Goal: Task Accomplishment & Management: Manage account settings

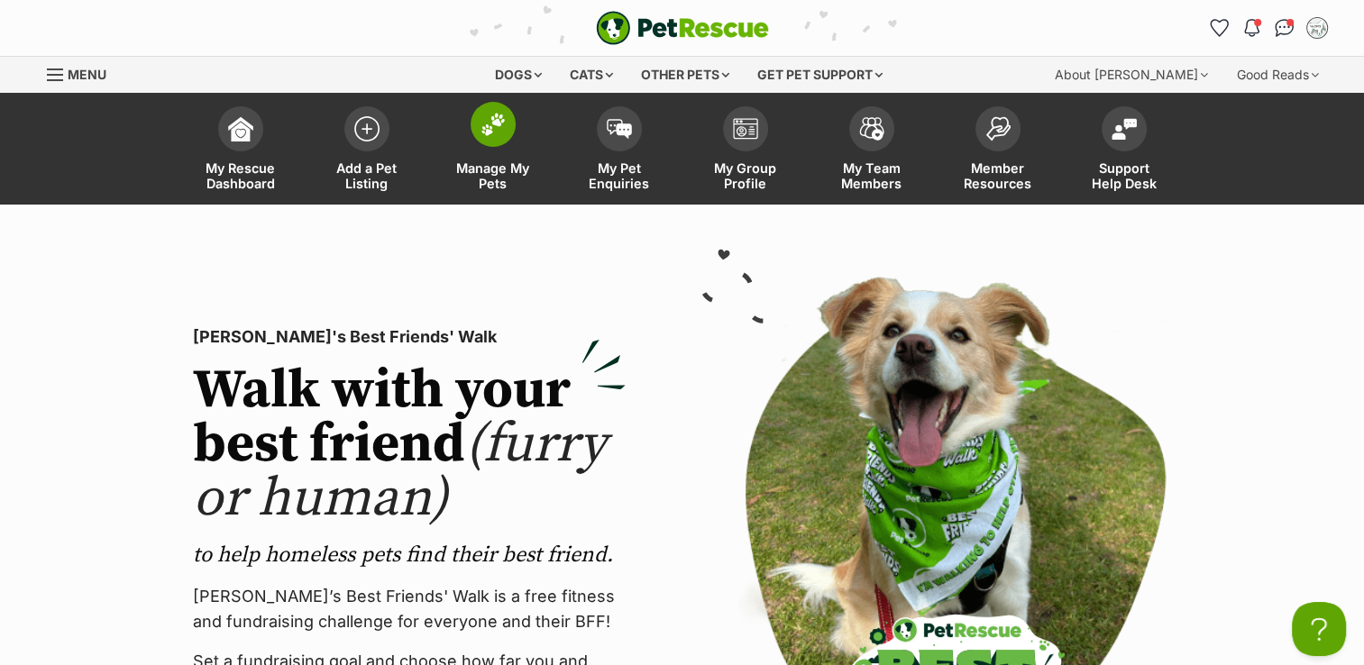
click at [501, 126] on img at bounding box center [493, 124] width 25 height 23
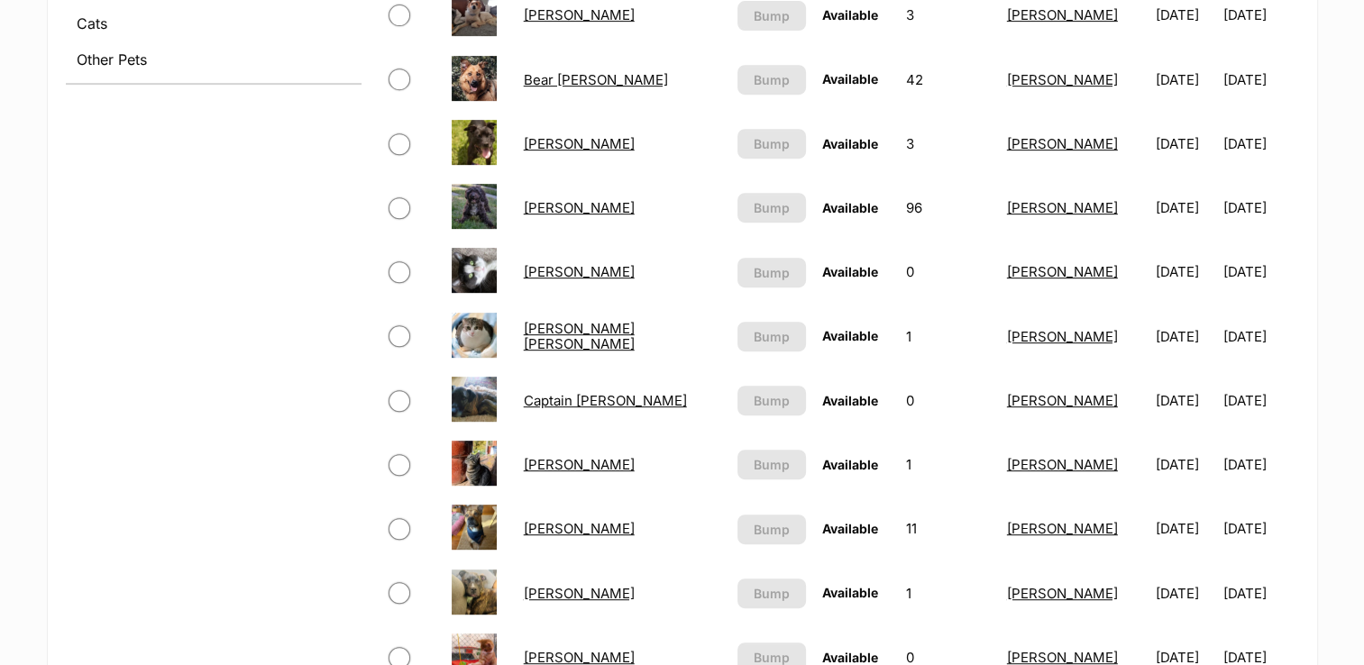
scroll to position [721, 0]
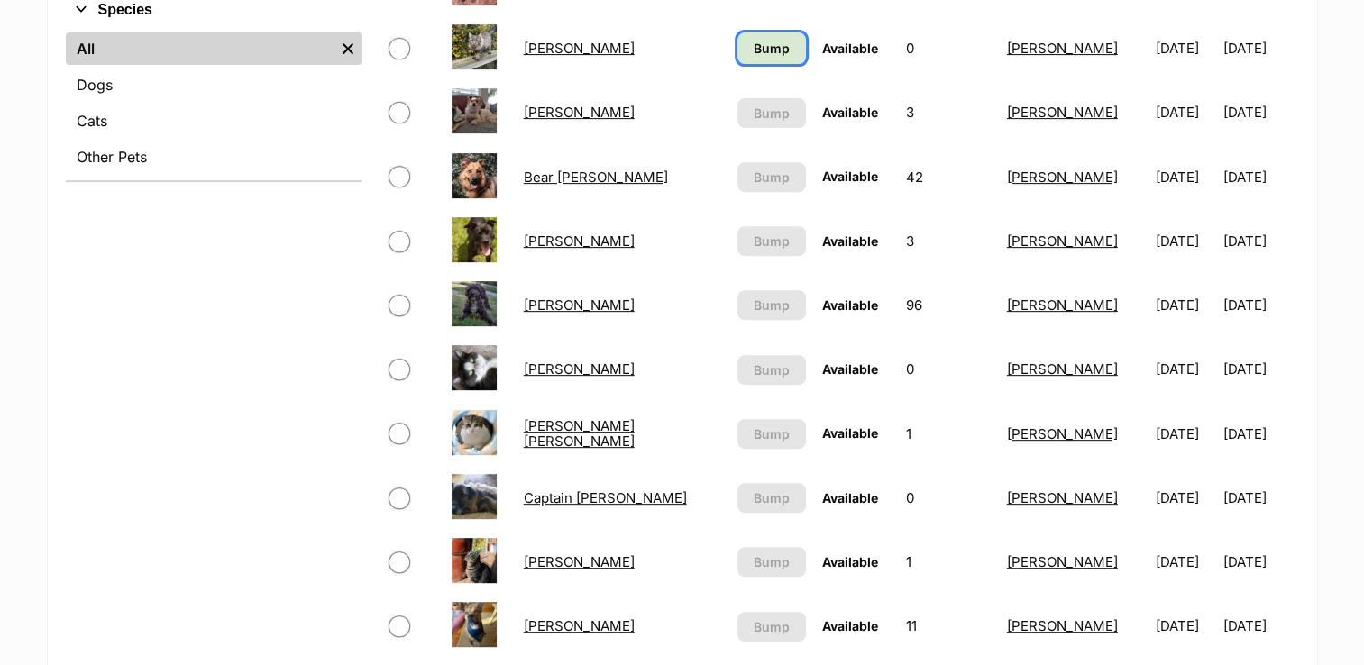
click at [763, 43] on span "Bump" at bounding box center [772, 48] width 36 height 19
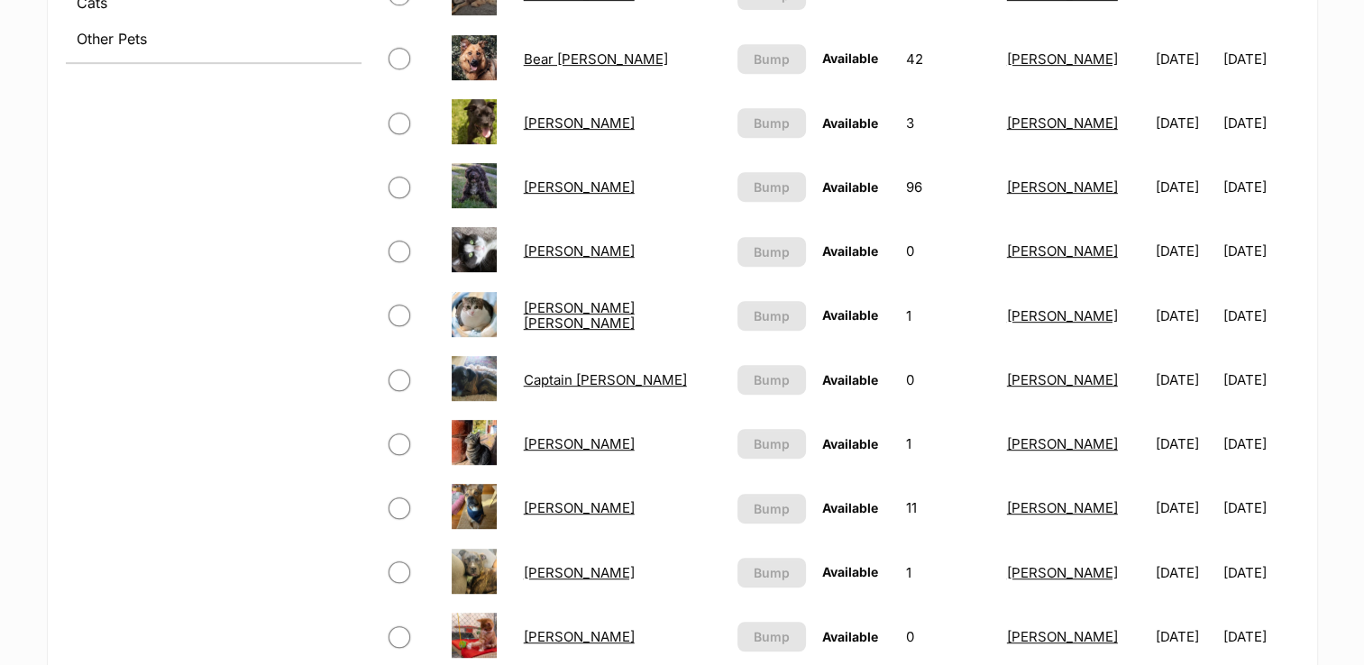
scroll to position [631, 0]
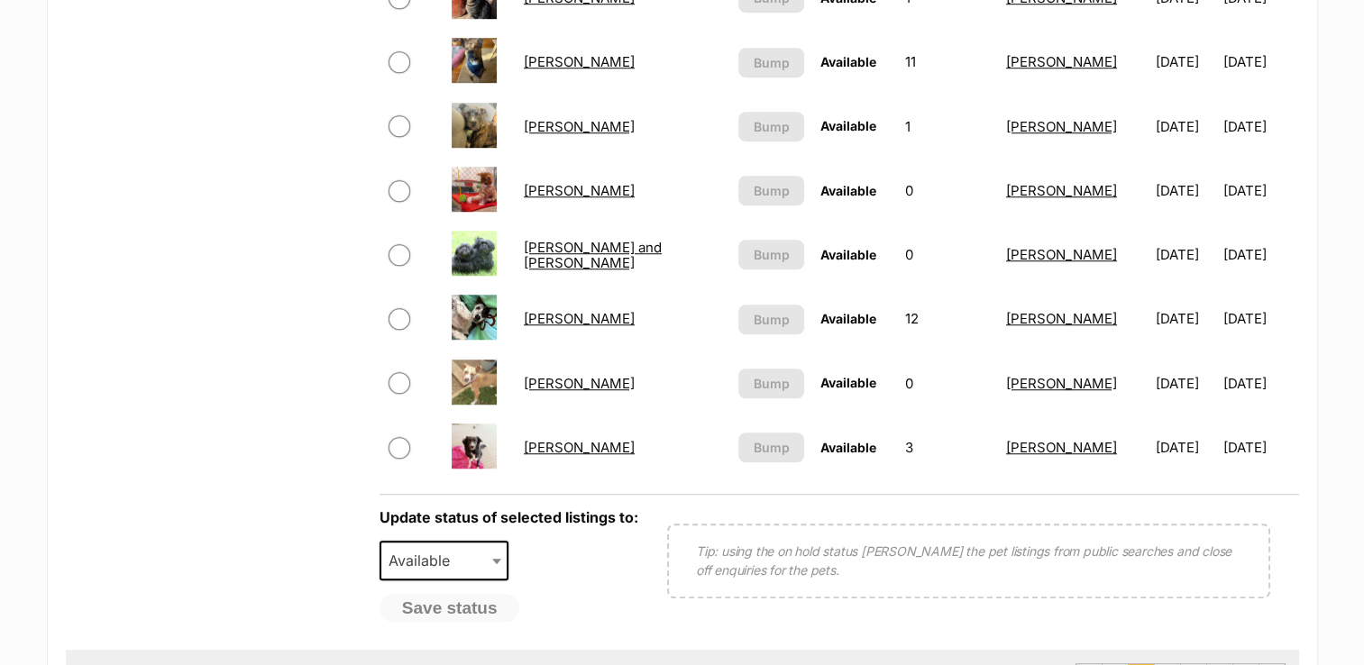
scroll to position [1442, 0]
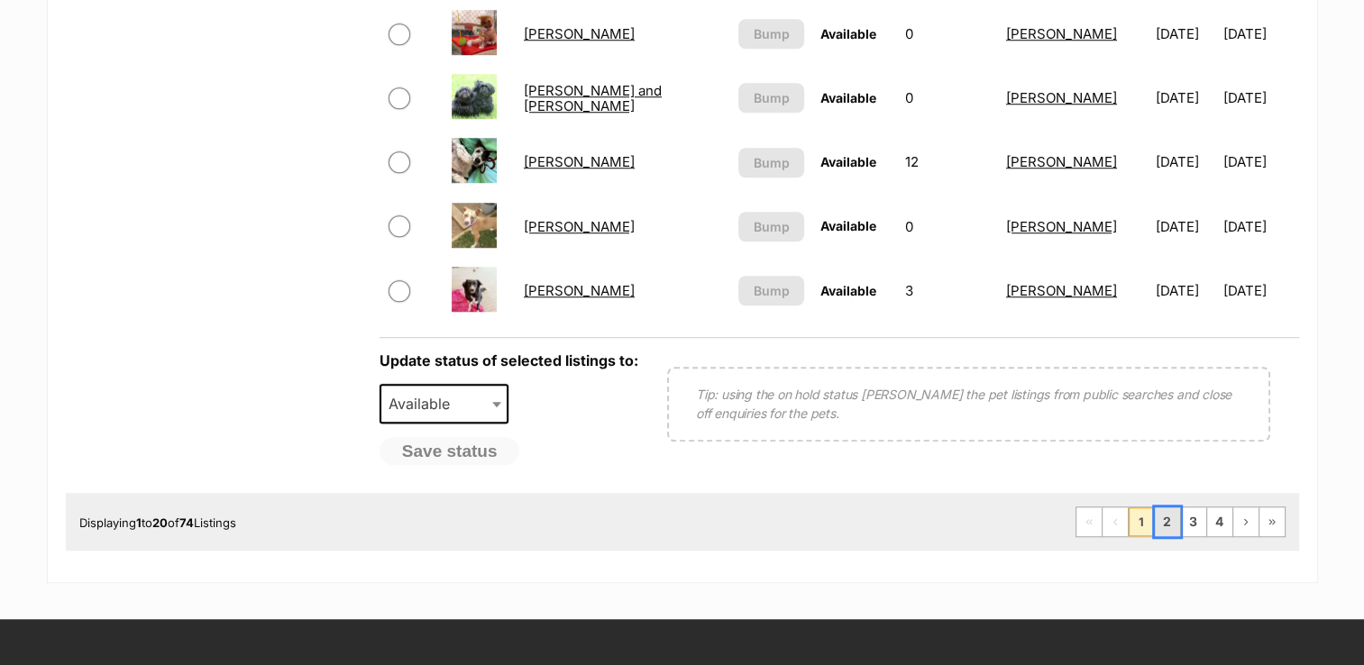
click at [1170, 529] on link "2" at bounding box center [1167, 522] width 25 height 29
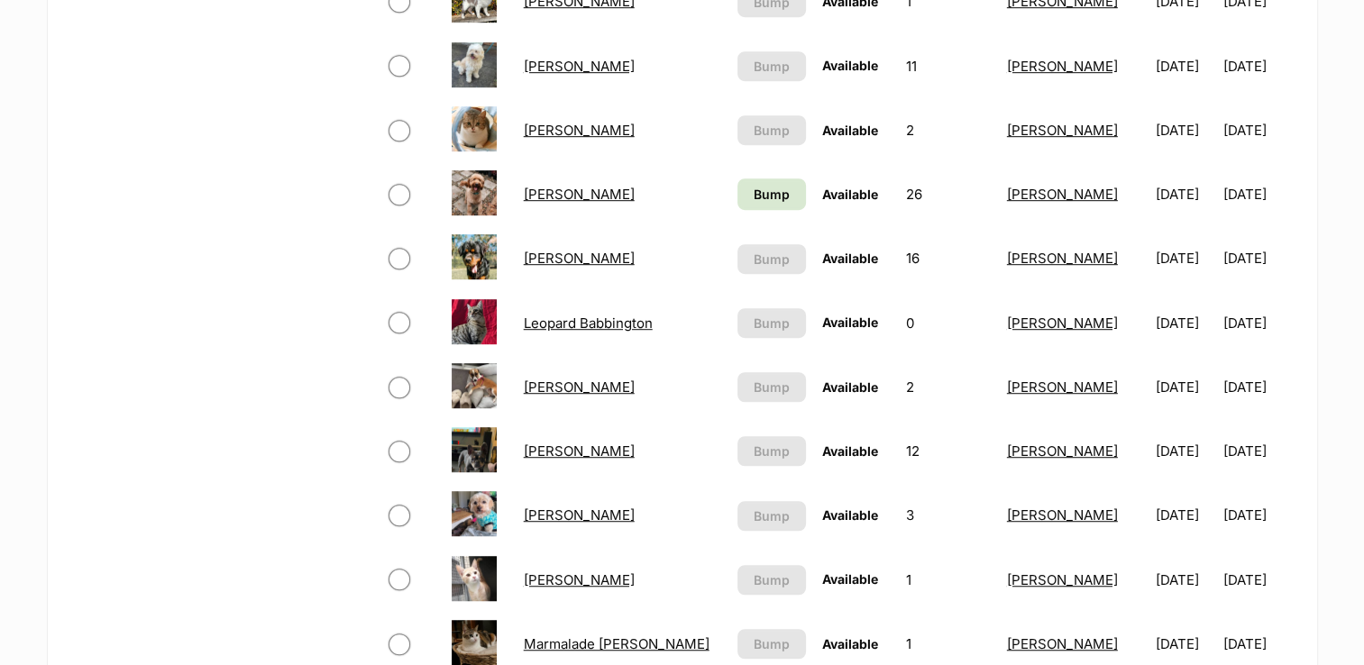
scroll to position [1082, 0]
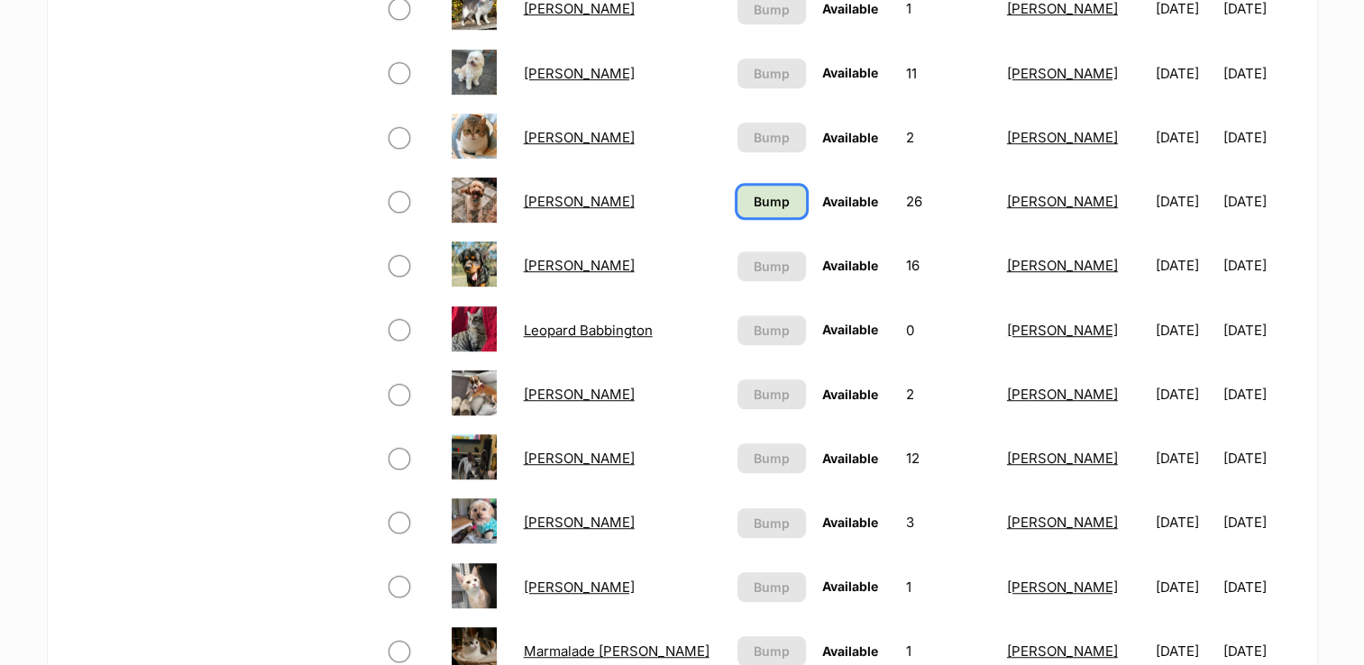
click at [754, 197] on span "Bump" at bounding box center [772, 201] width 36 height 19
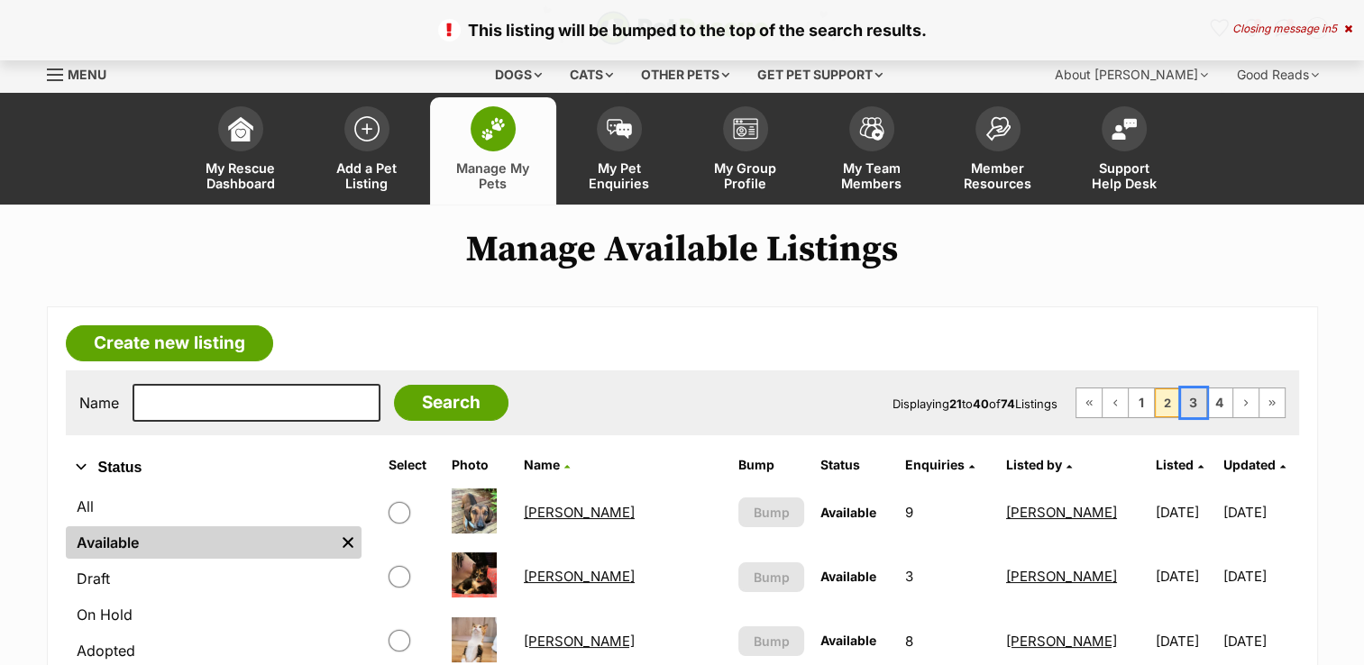
click at [1193, 405] on link "3" at bounding box center [1193, 403] width 25 height 29
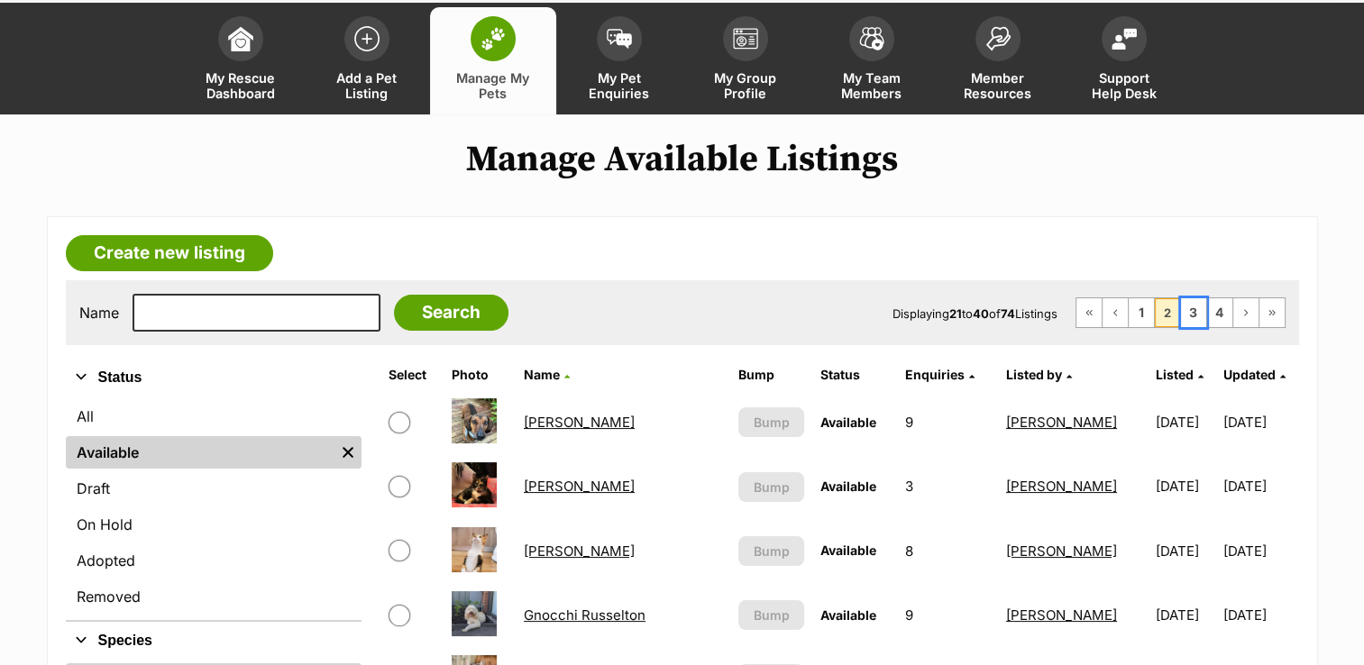
scroll to position [270, 0]
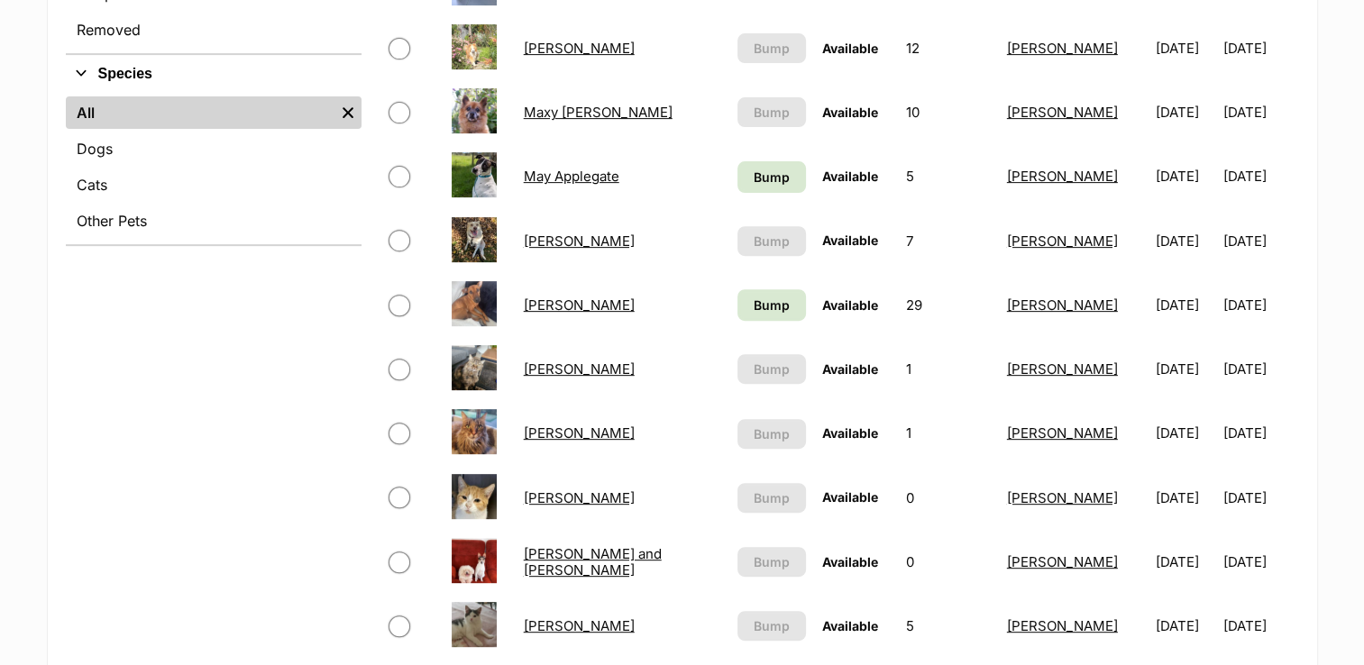
scroll to position [721, 0]
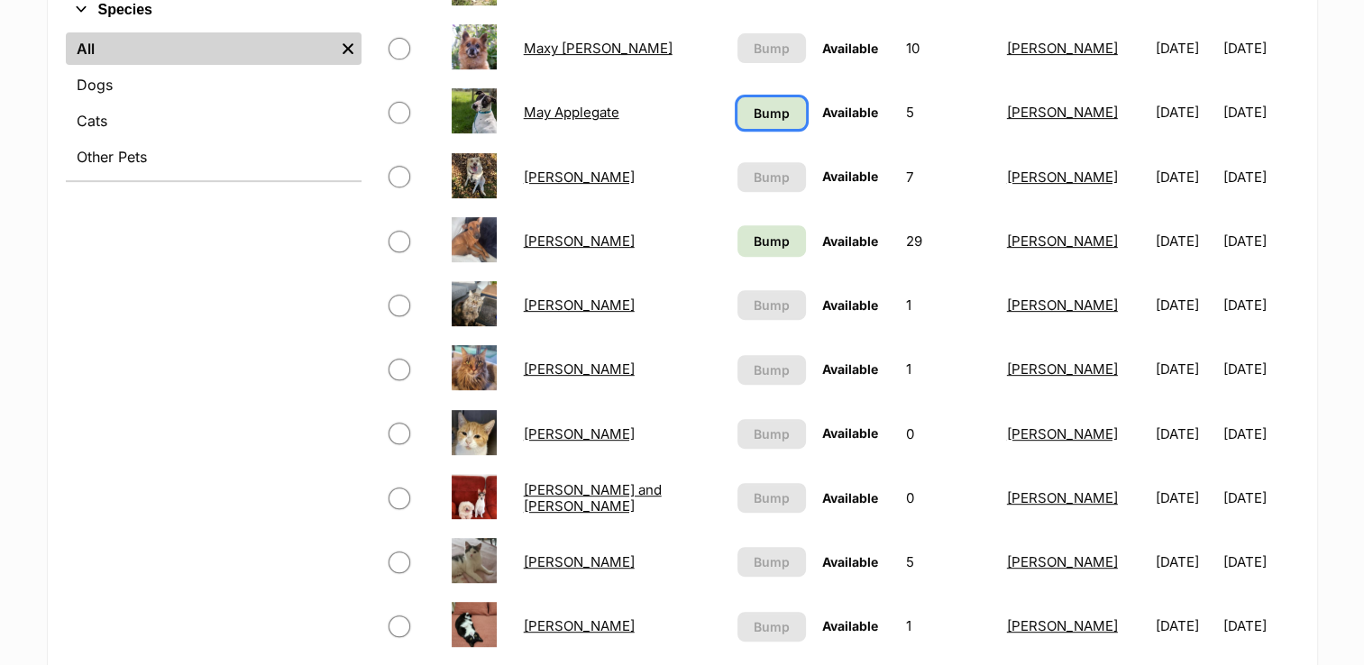
click at [756, 112] on span "Bump" at bounding box center [772, 113] width 36 height 19
click at [756, 233] on span "Bump" at bounding box center [772, 241] width 36 height 19
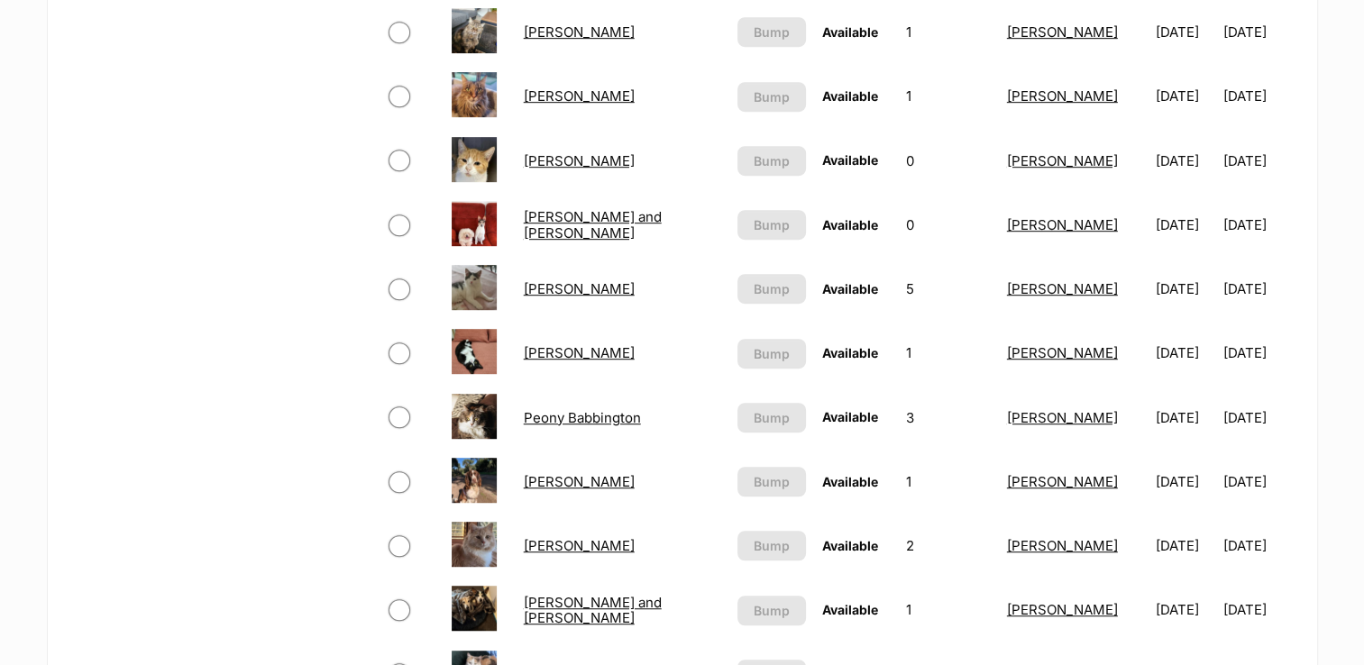
scroll to position [902, 0]
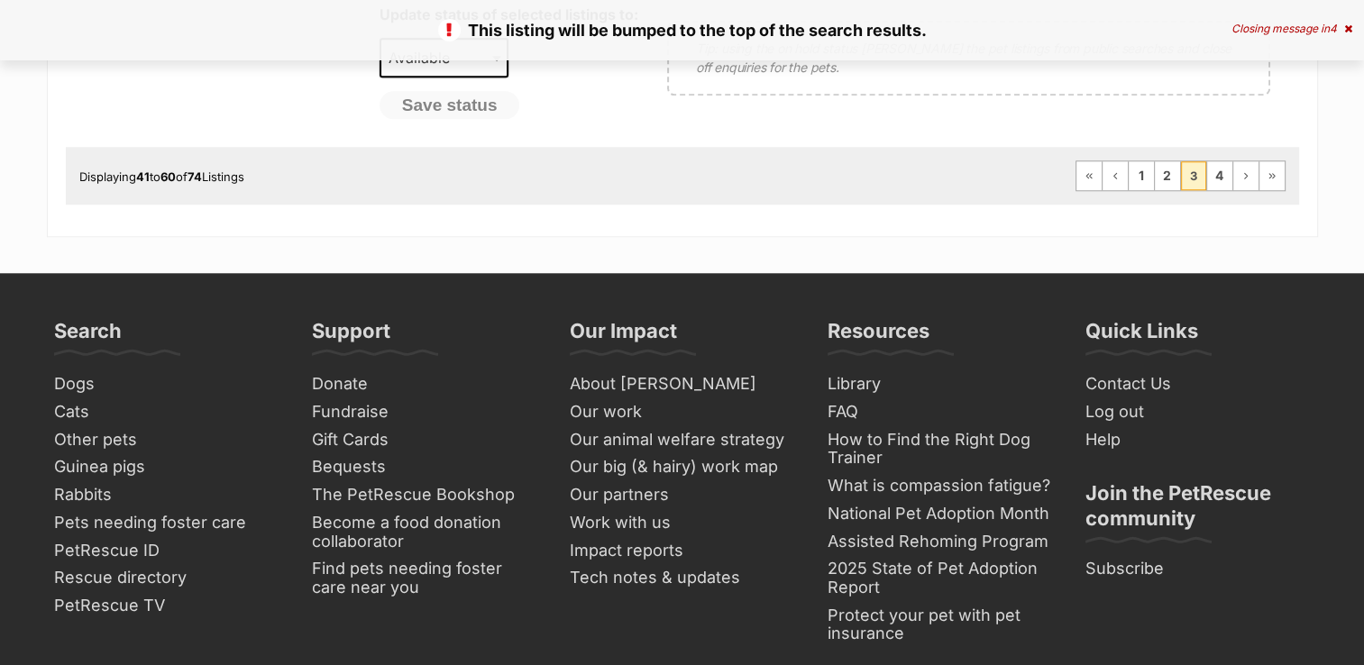
scroll to position [1893, 0]
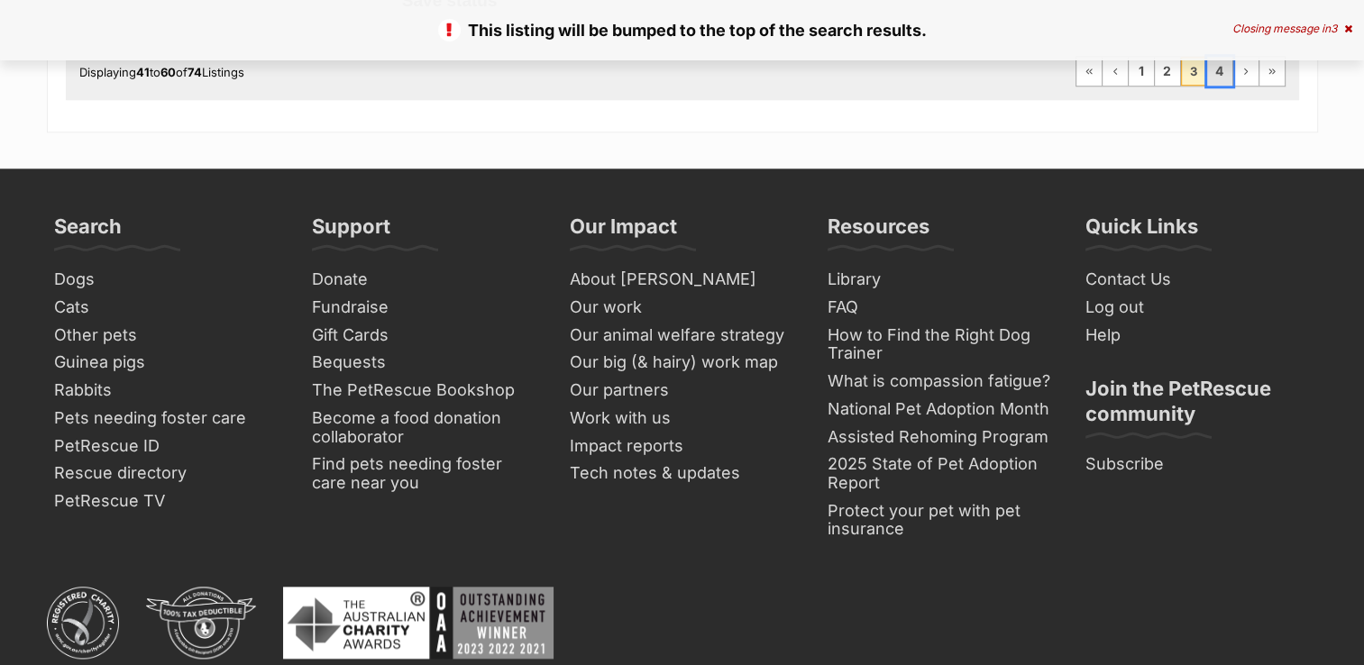
click at [1226, 65] on link "4" at bounding box center [1219, 71] width 25 height 29
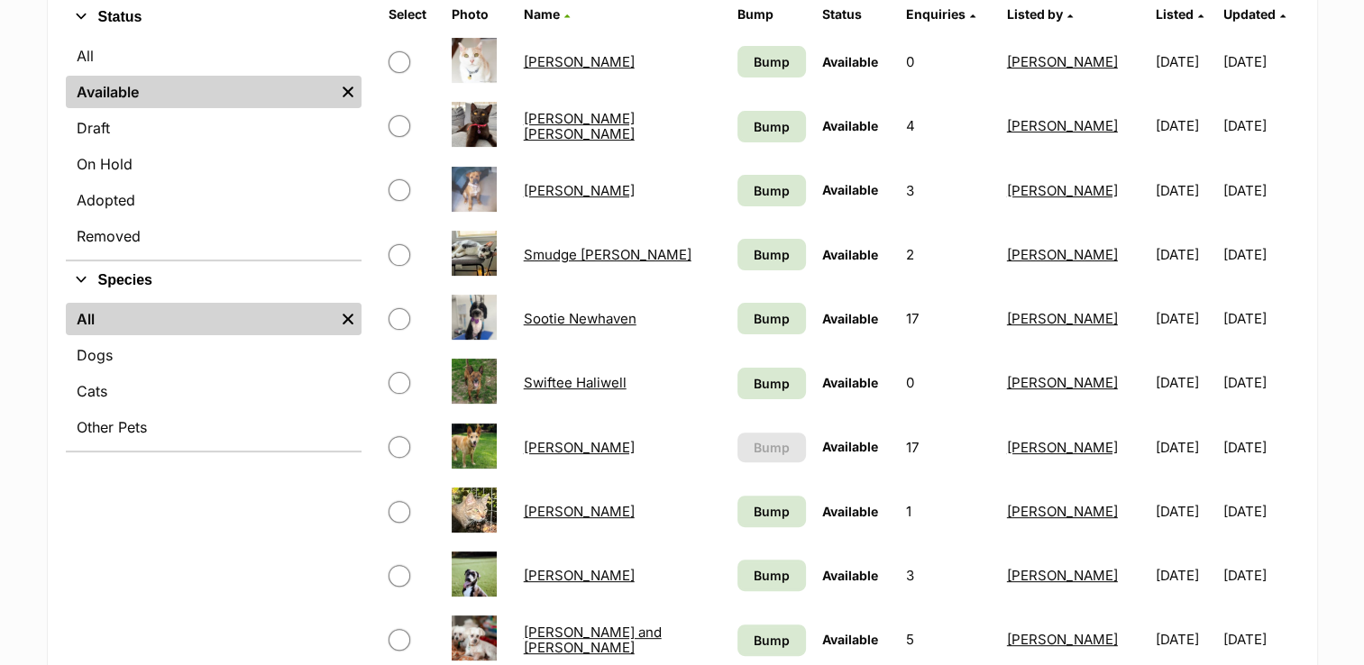
scroll to position [361, 0]
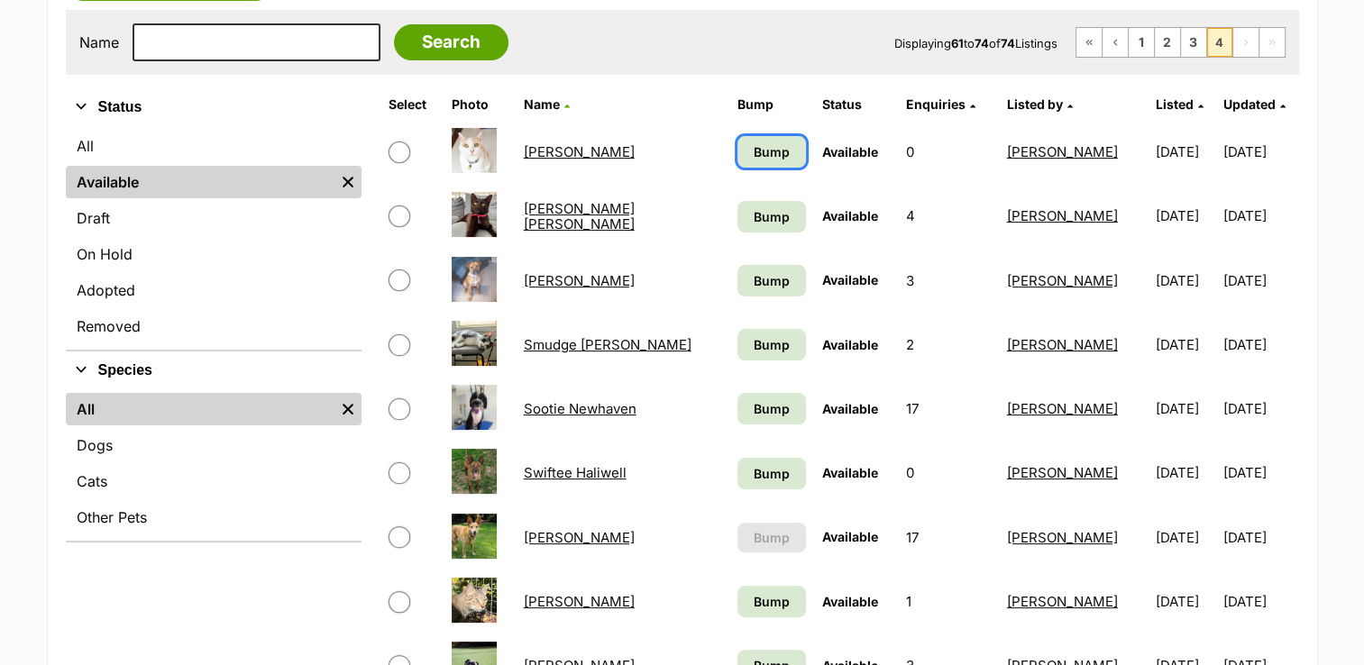
drag, startPoint x: 764, startPoint y: 146, endPoint x: 752, endPoint y: 211, distance: 66.1
click at [764, 146] on span "Bump" at bounding box center [772, 151] width 36 height 19
click at [754, 215] on span "Bump" at bounding box center [772, 216] width 36 height 19
click at [754, 279] on span "Bump" at bounding box center [772, 280] width 36 height 19
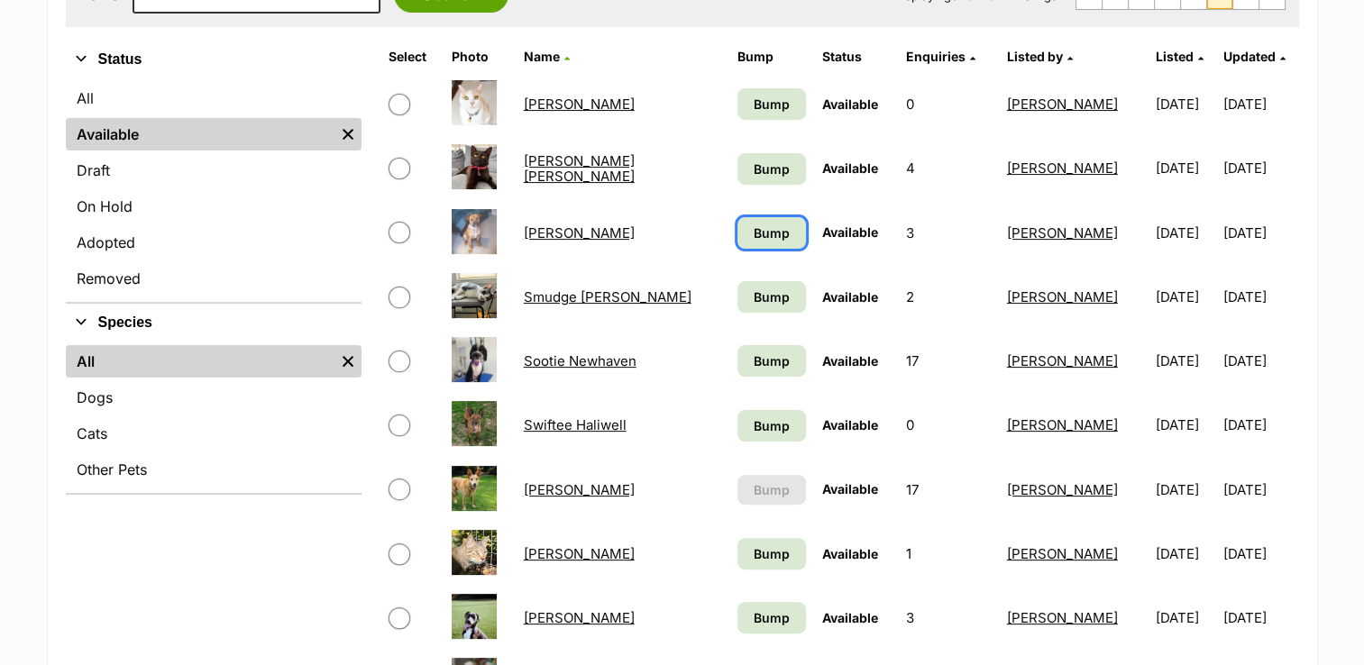
scroll to position [451, 0]
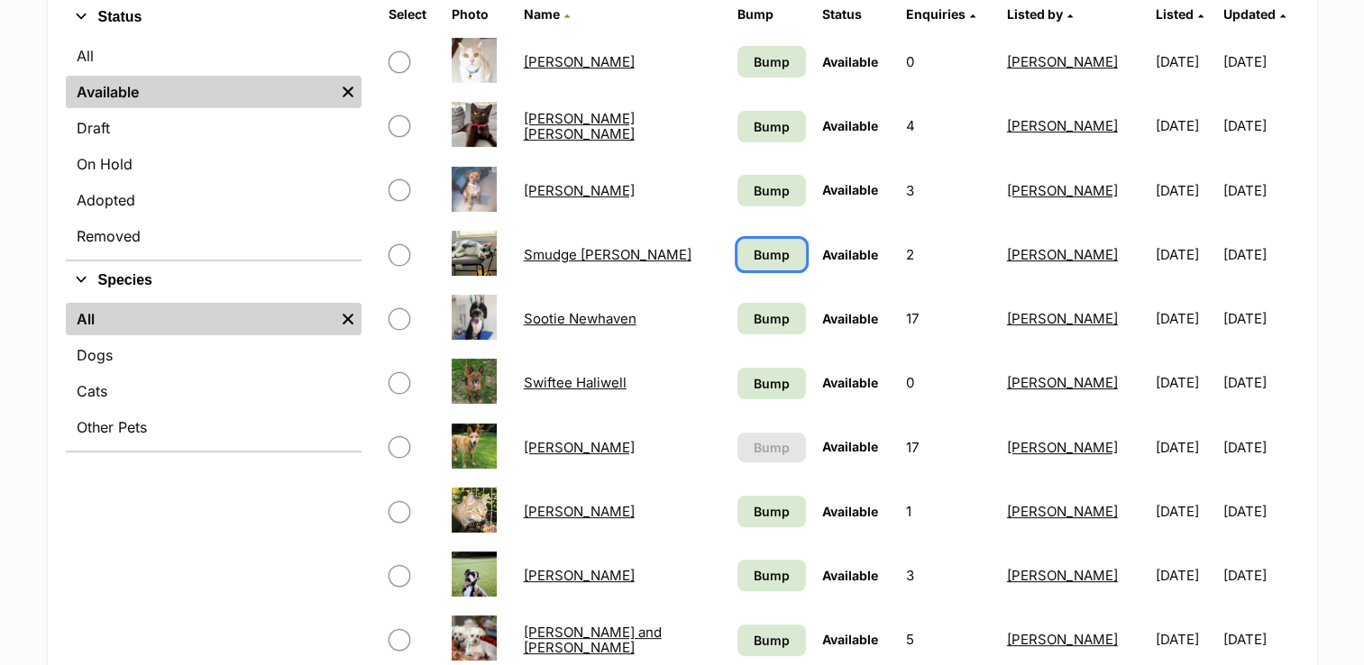
click at [754, 259] on span "Bump" at bounding box center [772, 254] width 36 height 19
click at [754, 316] on span "Bump" at bounding box center [772, 318] width 36 height 19
click at [739, 370] on link "Bump" at bounding box center [771, 384] width 69 height 32
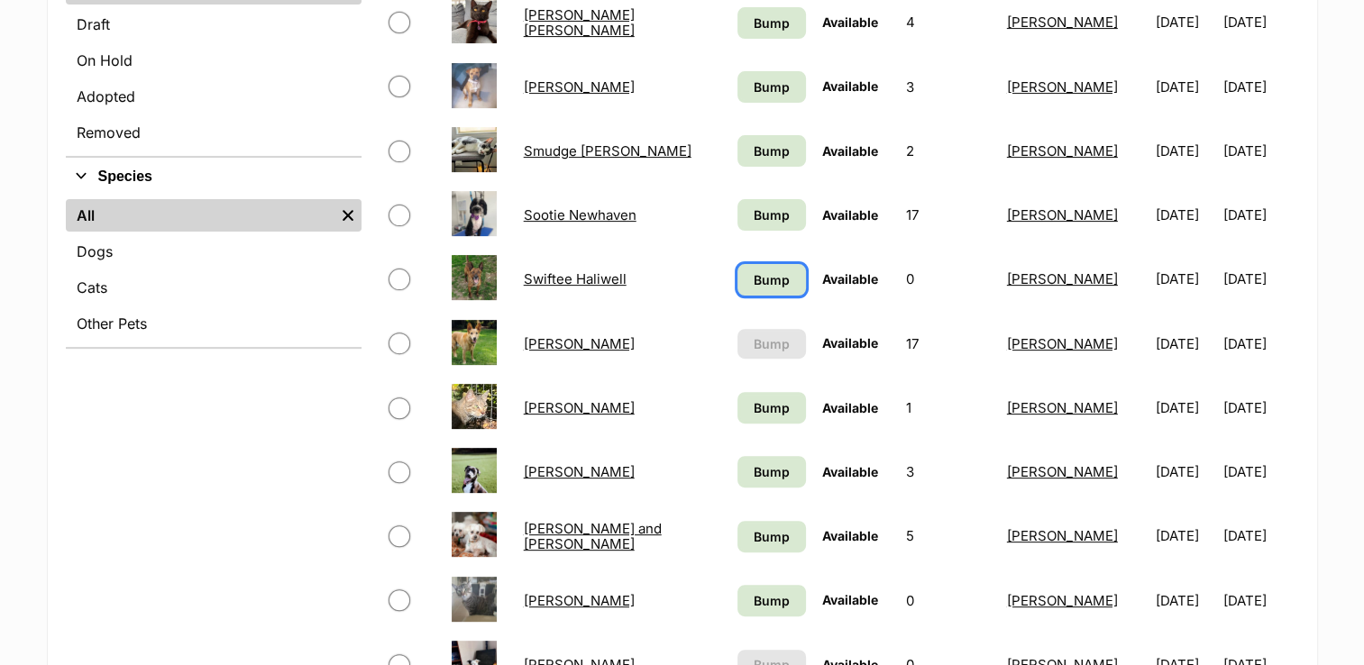
scroll to position [631, 0]
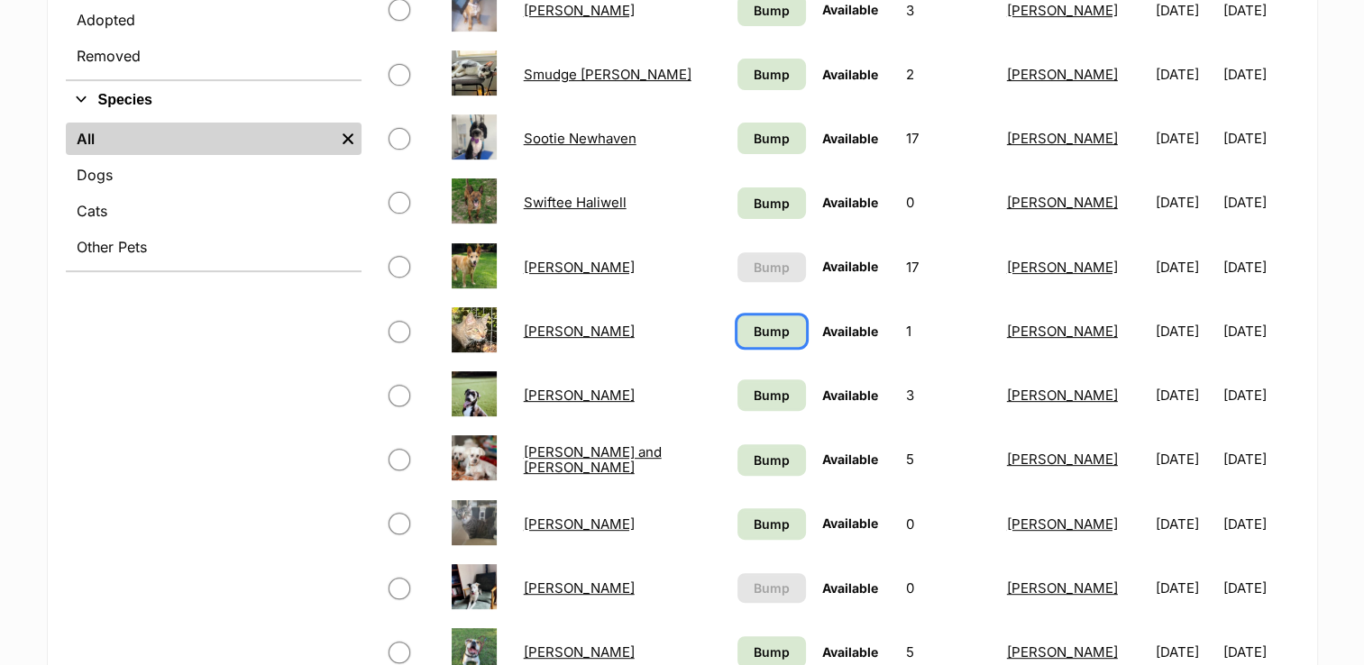
click at [746, 338] on link "Bump" at bounding box center [771, 332] width 69 height 32
click at [754, 387] on span "Bump" at bounding box center [772, 395] width 36 height 19
drag, startPoint x: 755, startPoint y: 525, endPoint x: 761, endPoint y: 502, distance: 23.4
click at [755, 522] on span "Bump" at bounding box center [772, 524] width 36 height 19
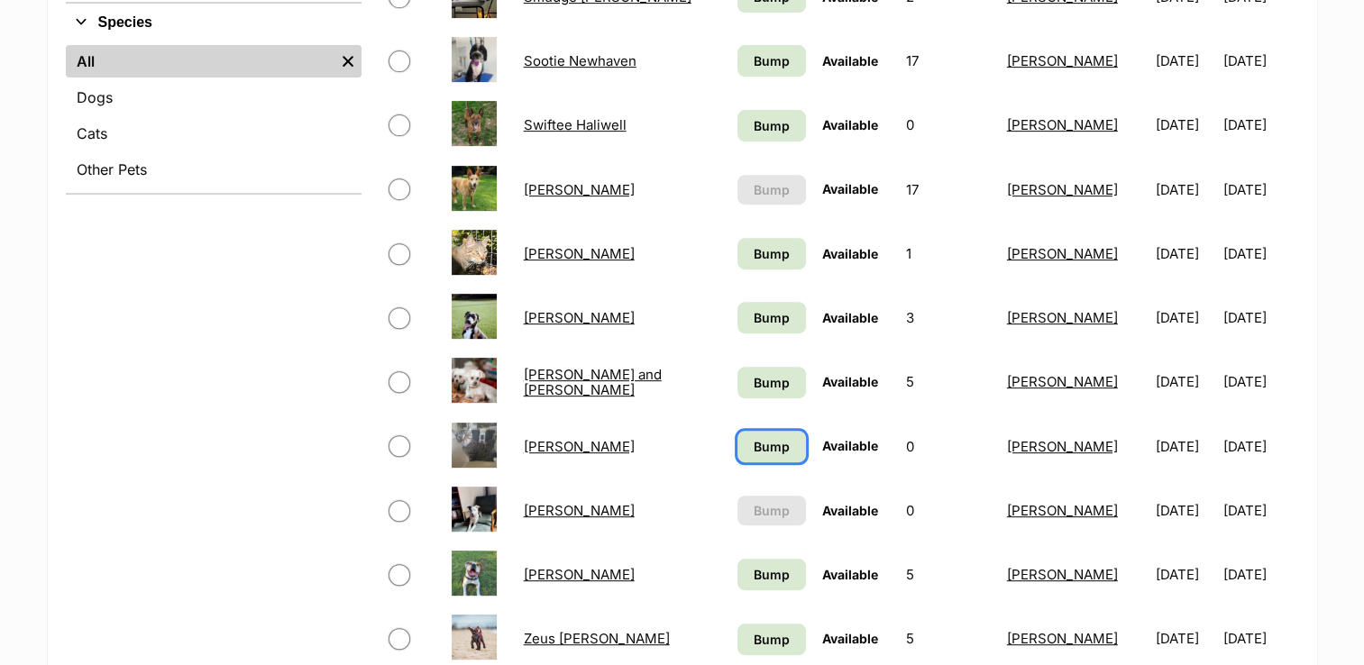
scroll to position [811, 0]
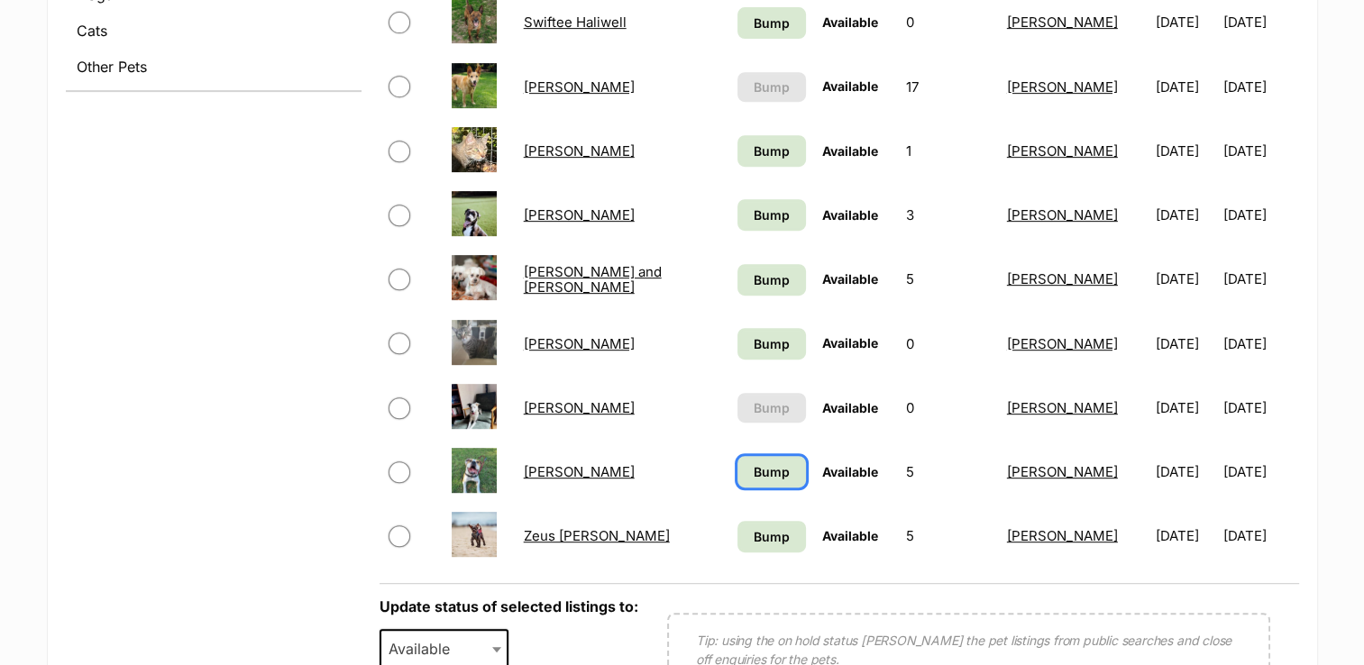
click at [766, 466] on link "Bump" at bounding box center [771, 472] width 69 height 32
click at [754, 527] on span "Bump" at bounding box center [772, 536] width 36 height 19
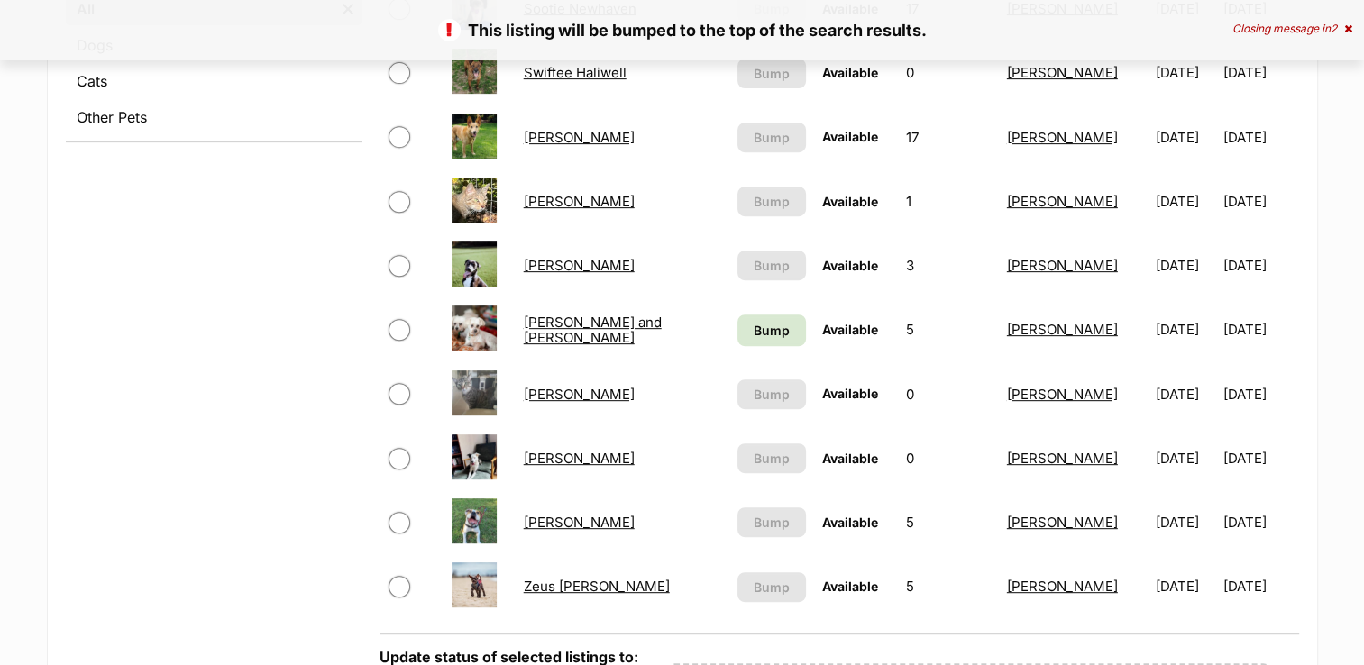
scroll to position [902, 0]
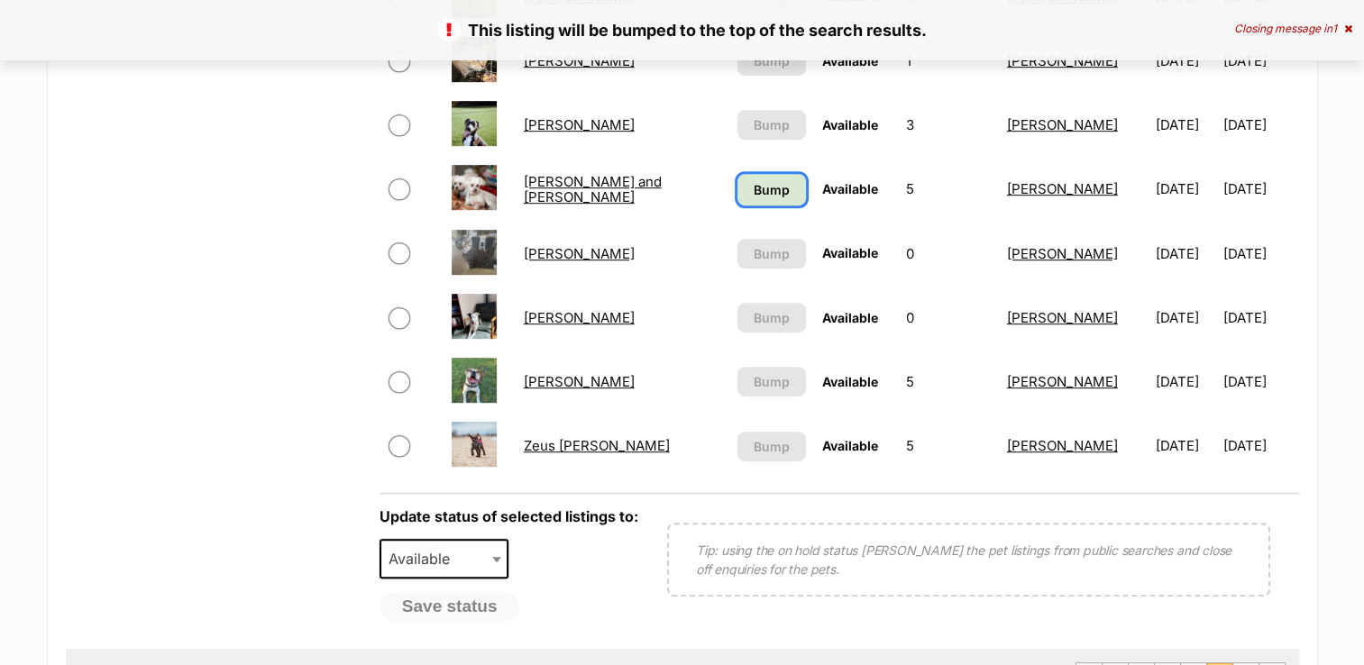
click at [754, 182] on span "Bump" at bounding box center [772, 189] width 36 height 19
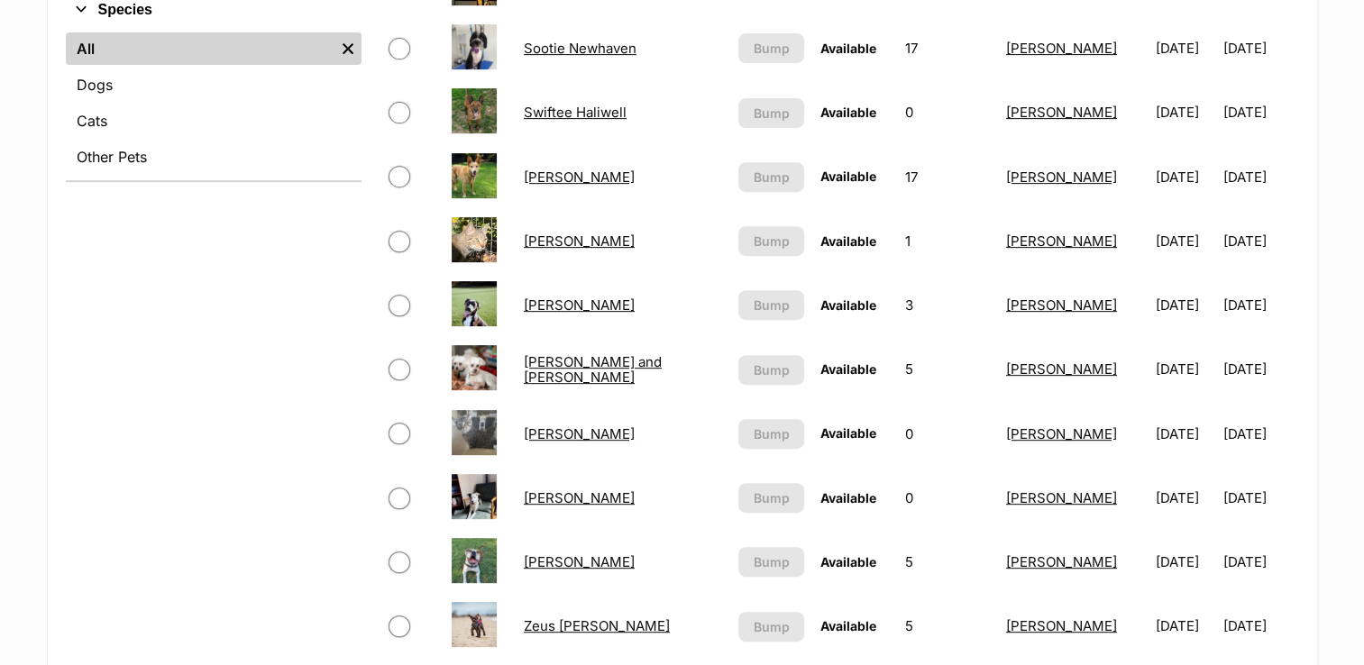
scroll to position [902, 0]
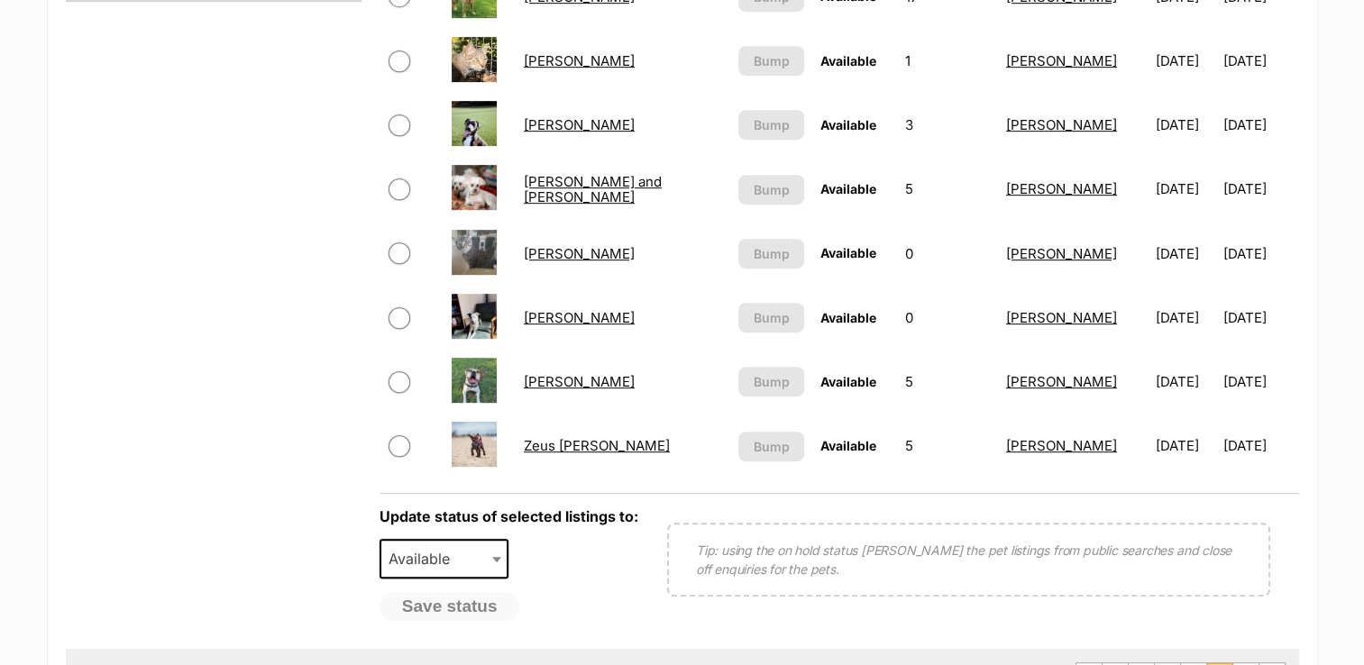
click at [573, 312] on link "Xena Uffelman" at bounding box center [579, 317] width 111 height 17
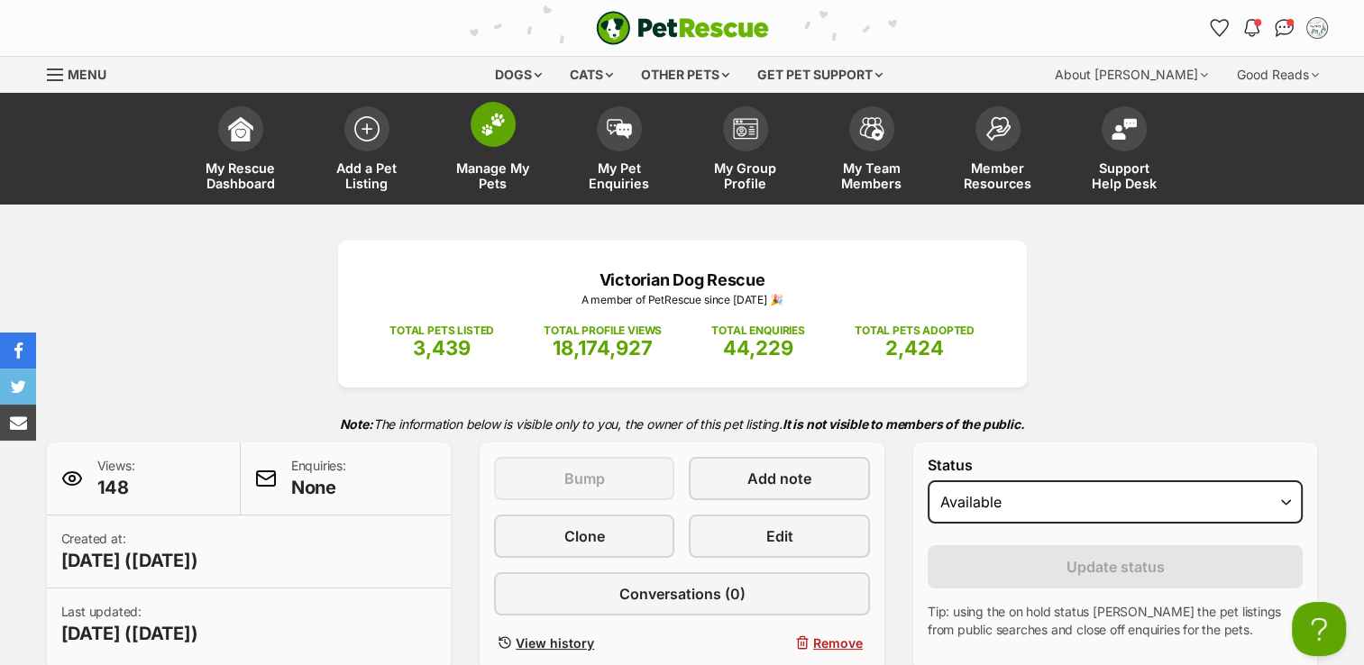
click at [475, 112] on span at bounding box center [493, 124] width 45 height 45
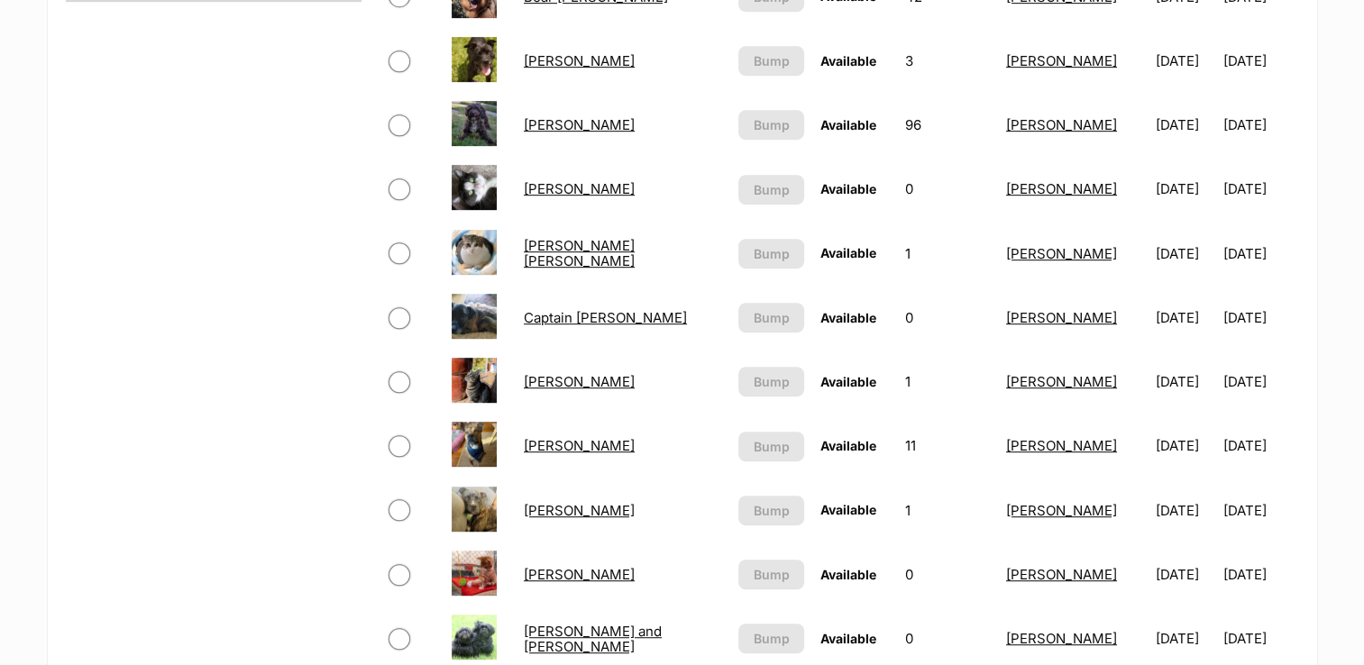
scroll to position [1442, 0]
